Goal: Navigation & Orientation: Find specific page/section

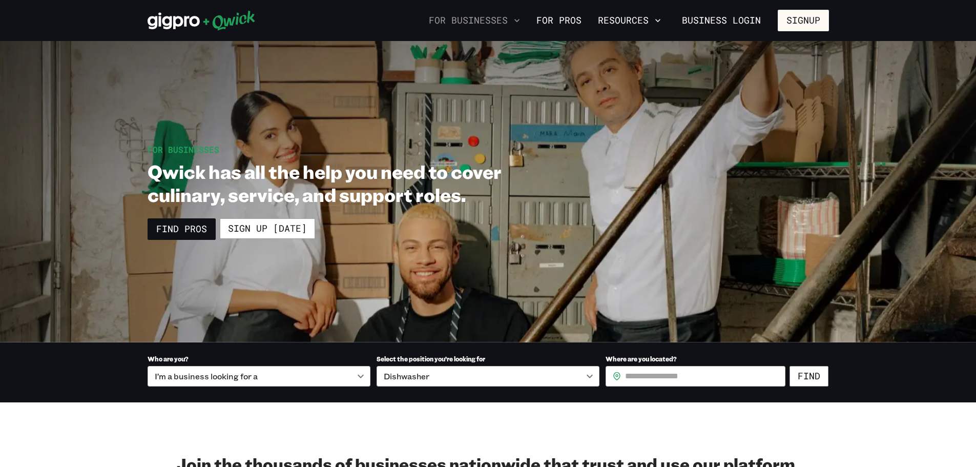
click at [464, 15] on button "For Businesses" at bounding box center [474, 20] width 99 height 17
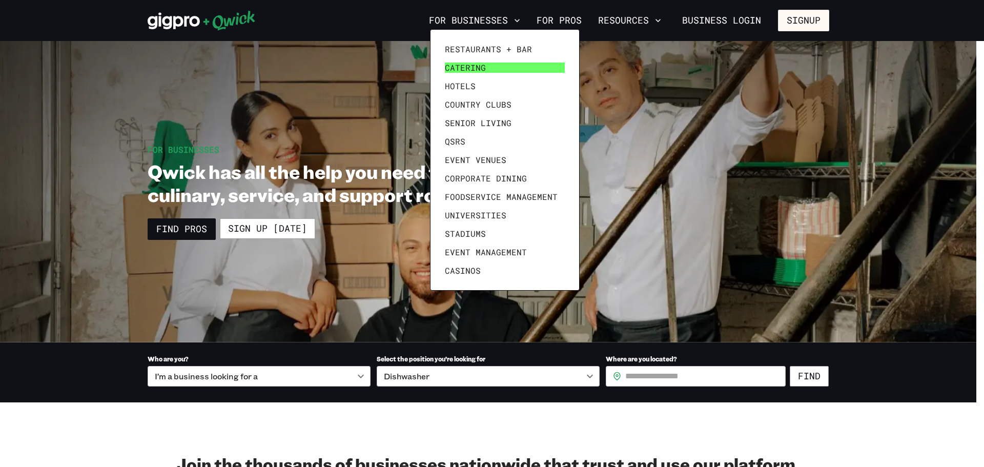
click at [477, 63] on span "Catering" at bounding box center [465, 68] width 41 height 10
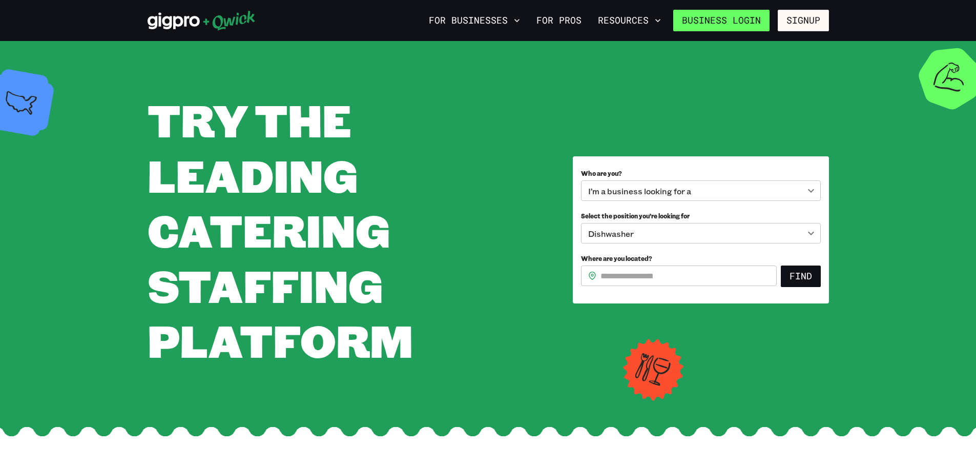
click at [760, 20] on link "Business Login" at bounding box center [722, 21] width 96 height 22
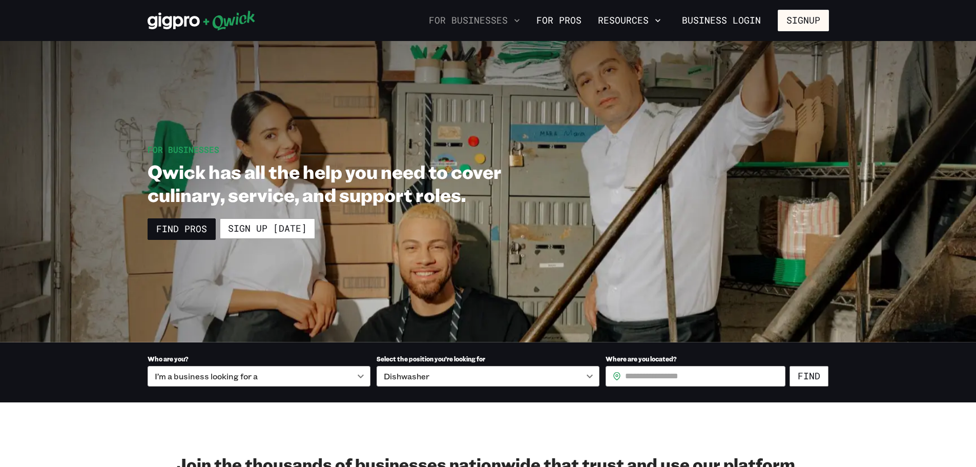
click at [517, 21] on icon "button" at bounding box center [517, 20] width 10 height 10
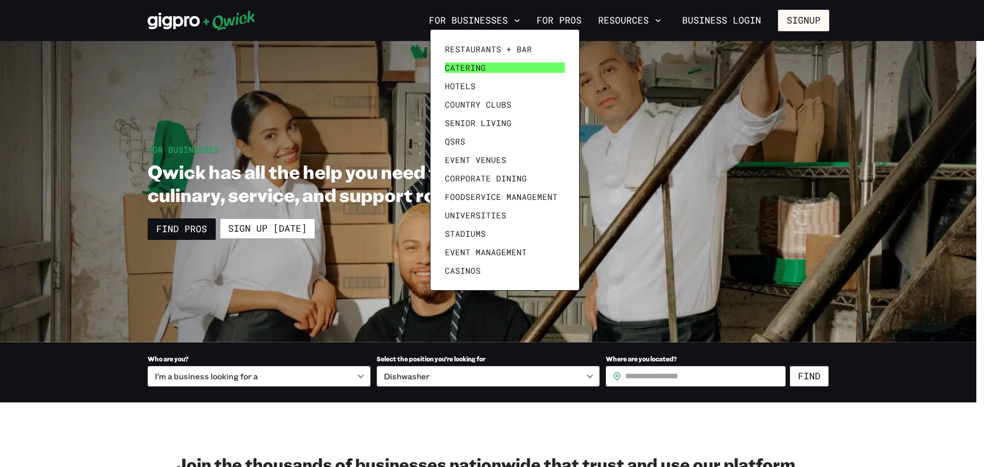
click at [474, 72] on span "Catering" at bounding box center [465, 68] width 41 height 10
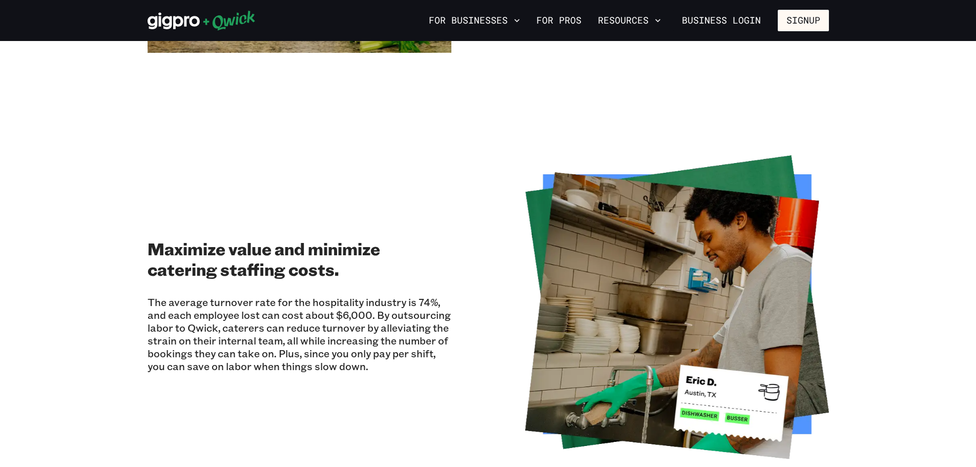
scroll to position [1384, 0]
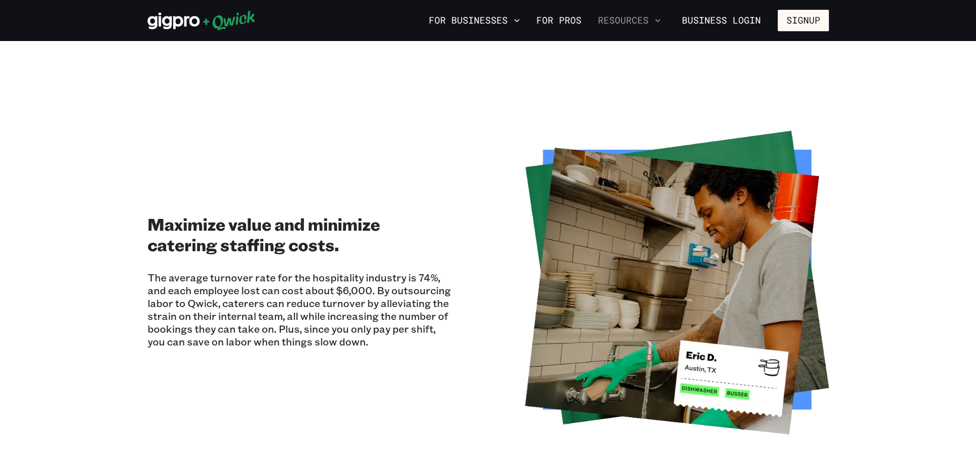
click at [616, 17] on button "Resources" at bounding box center [629, 20] width 71 height 17
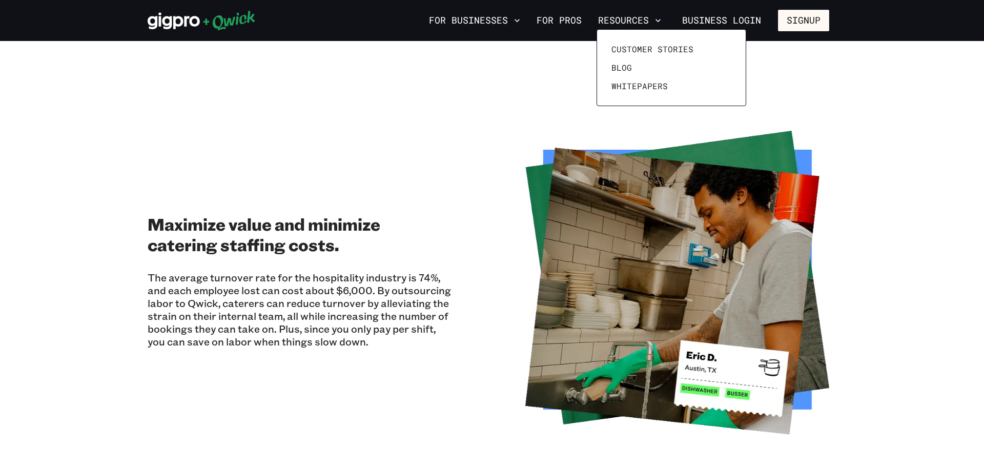
click at [716, 20] on div at bounding box center [492, 233] width 984 height 467
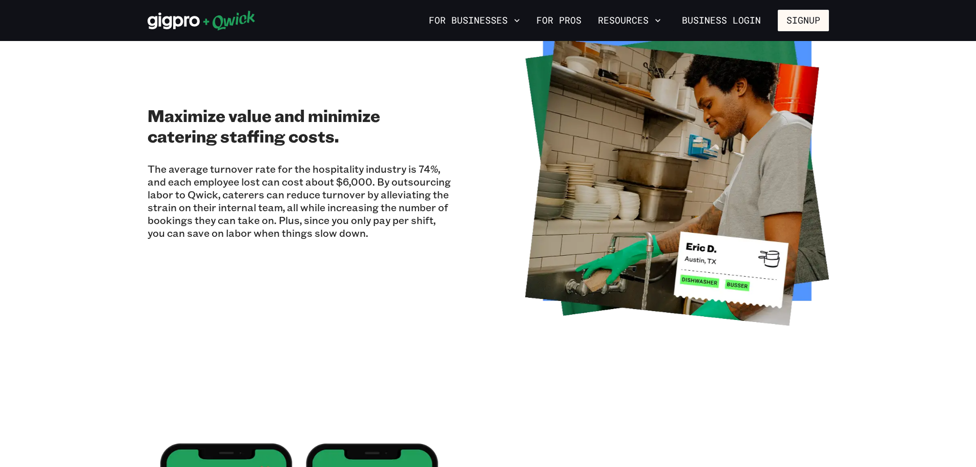
scroll to position [1435, 0]
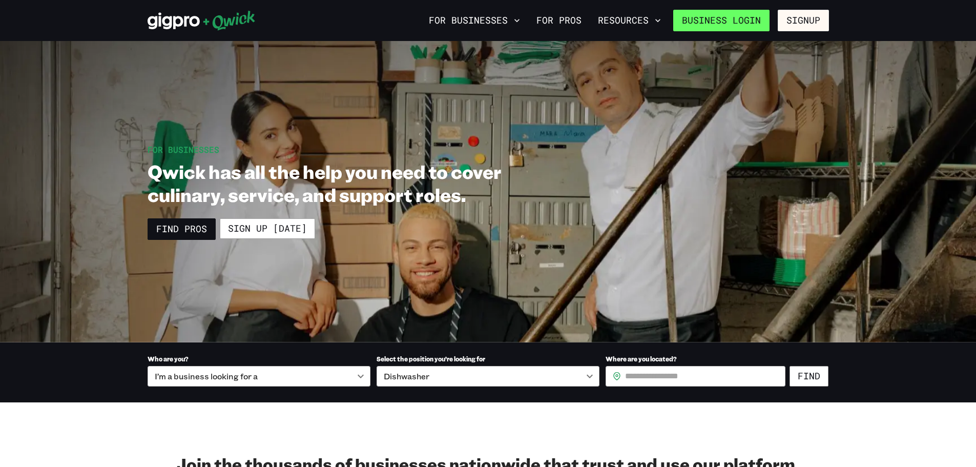
click at [705, 24] on link "Business Login" at bounding box center [722, 21] width 96 height 22
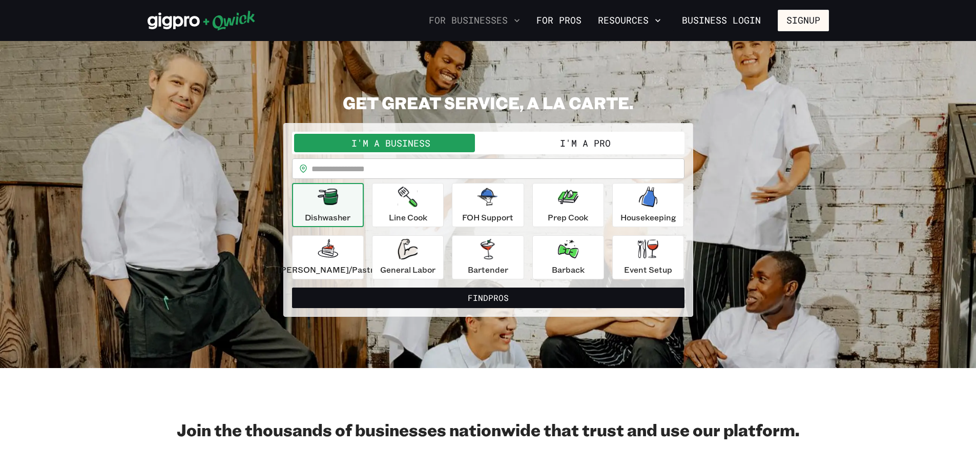
click at [508, 22] on button "For Businesses" at bounding box center [474, 20] width 99 height 17
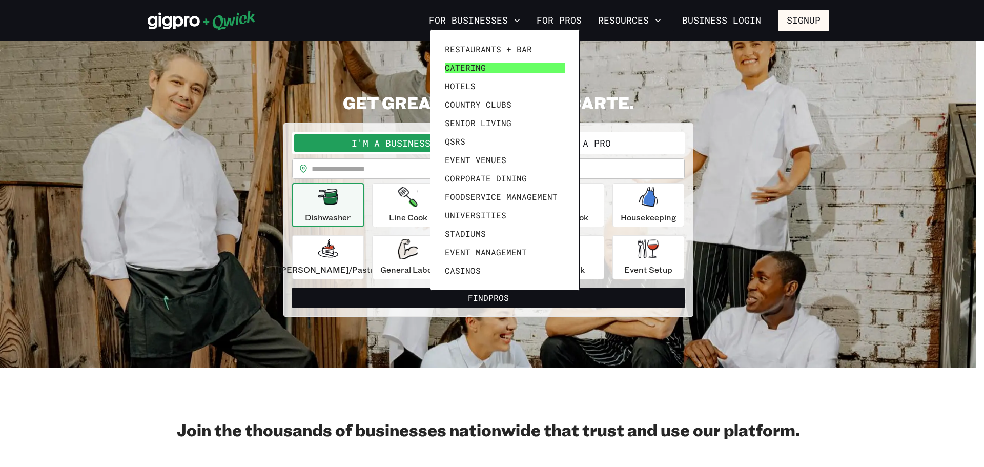
click at [477, 70] on span "Catering" at bounding box center [465, 68] width 41 height 10
